Goal: Check status: Check status

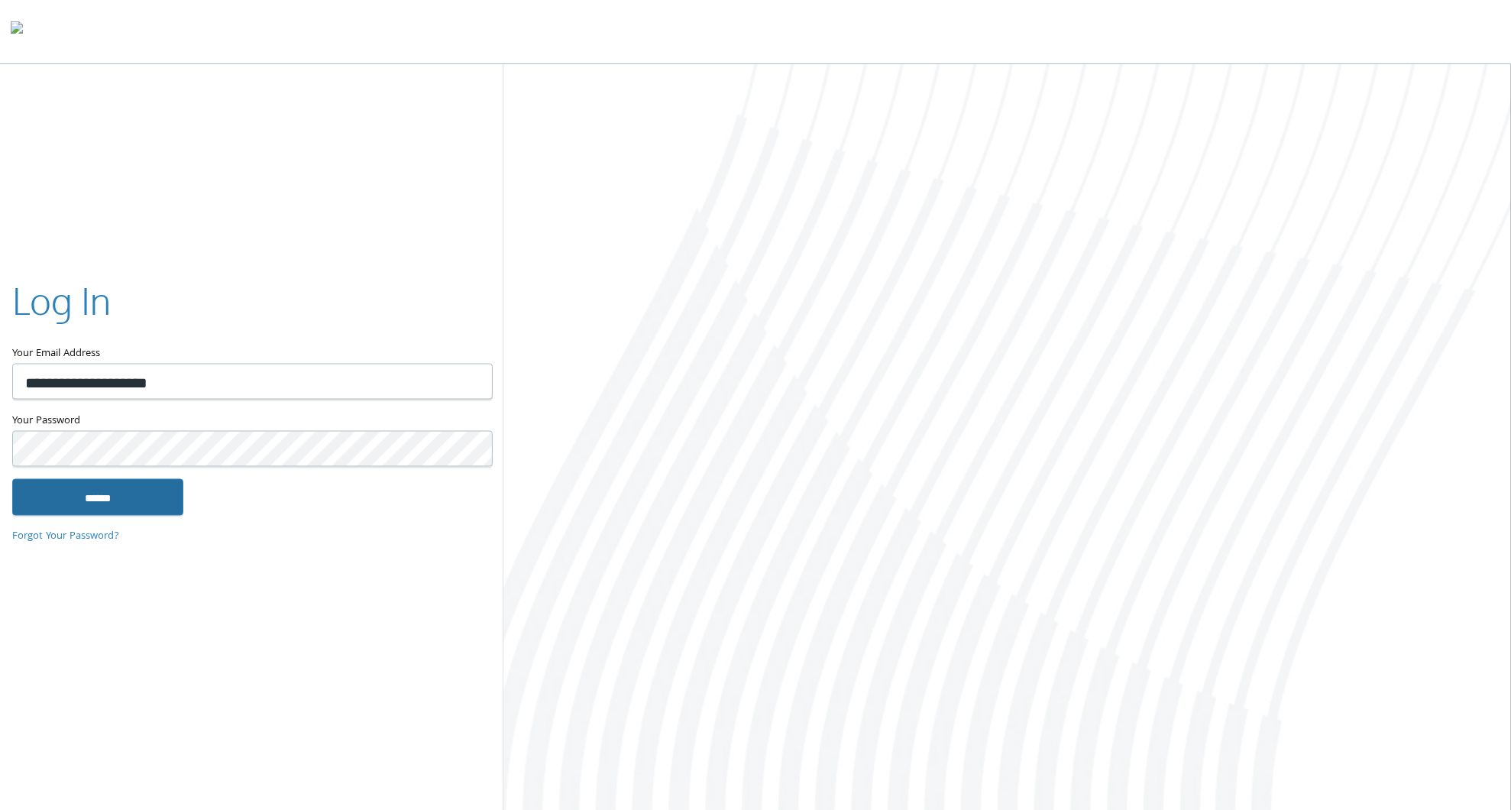
click at [129, 508] on input "******" at bounding box center [97, 496] width 171 height 37
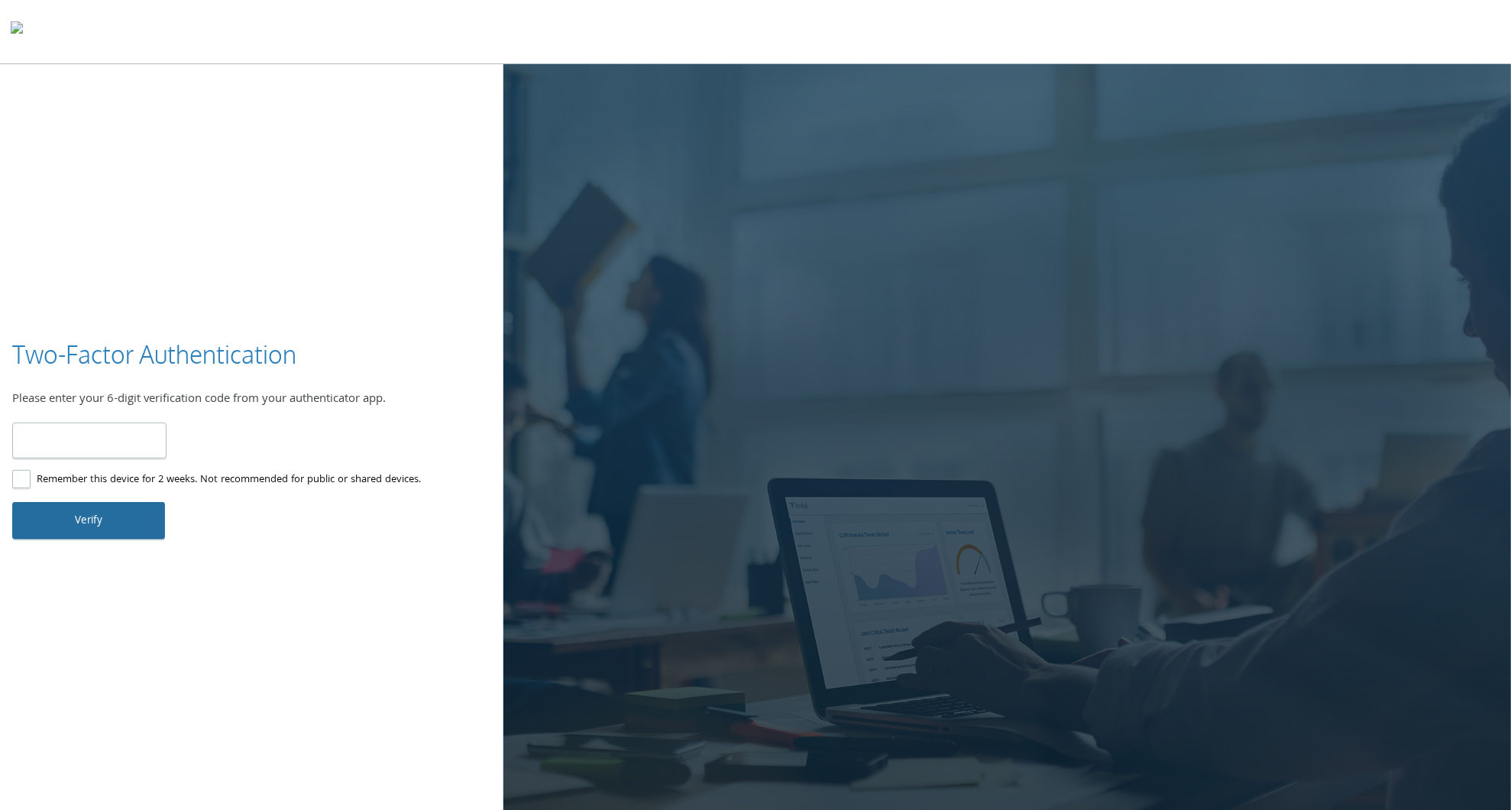
type input "******"
click at [99, 517] on button "Verify" at bounding box center [88, 520] width 153 height 37
